Goal: Navigation & Orientation: Find specific page/section

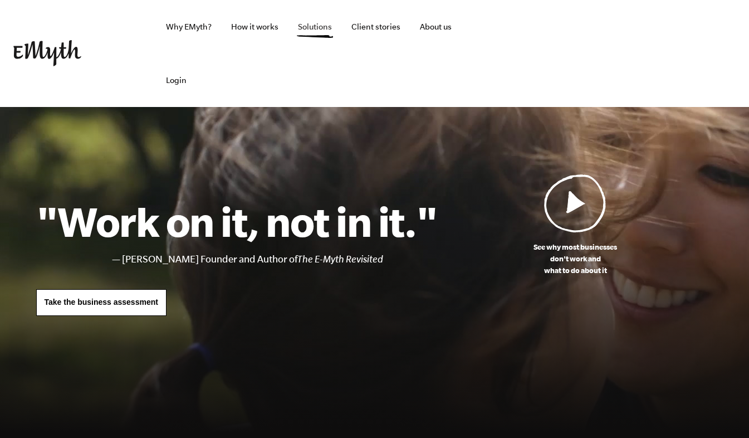
click at [318, 30] on link "Solutions" at bounding box center [315, 26] width 52 height 53
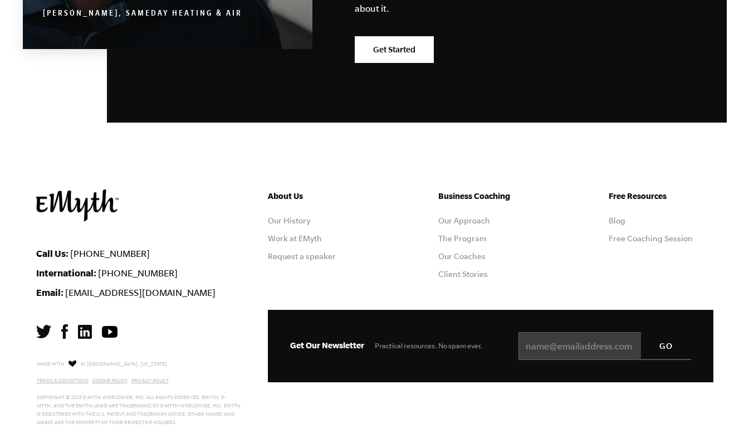
scroll to position [2101, 0]
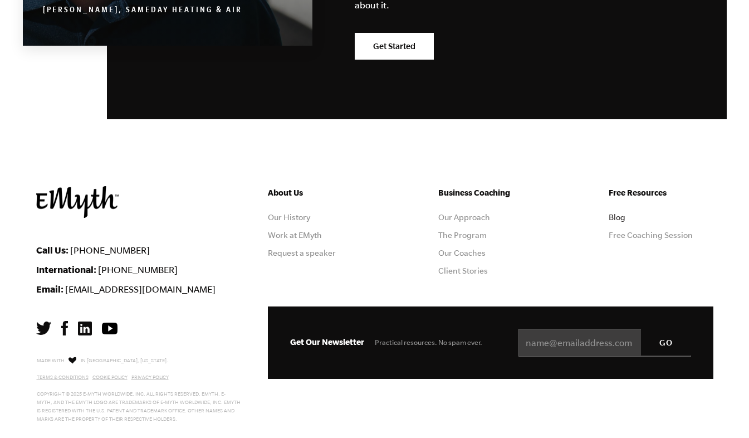
click at [613, 213] on link "Blog" at bounding box center [616, 217] width 17 height 9
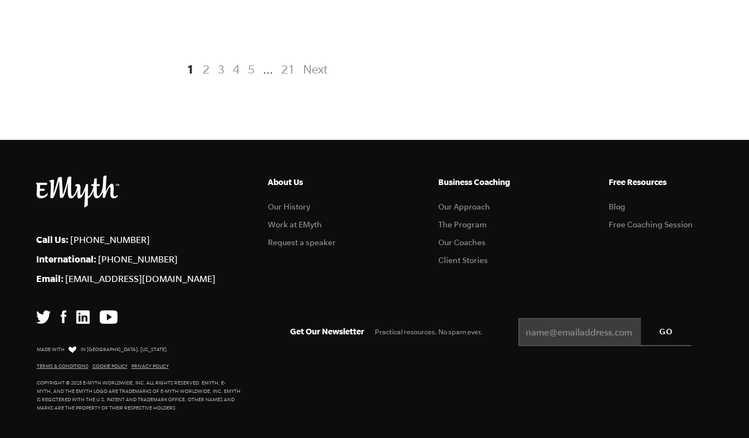
scroll to position [2469, 0]
